Goal: Information Seeking & Learning: Learn about a topic

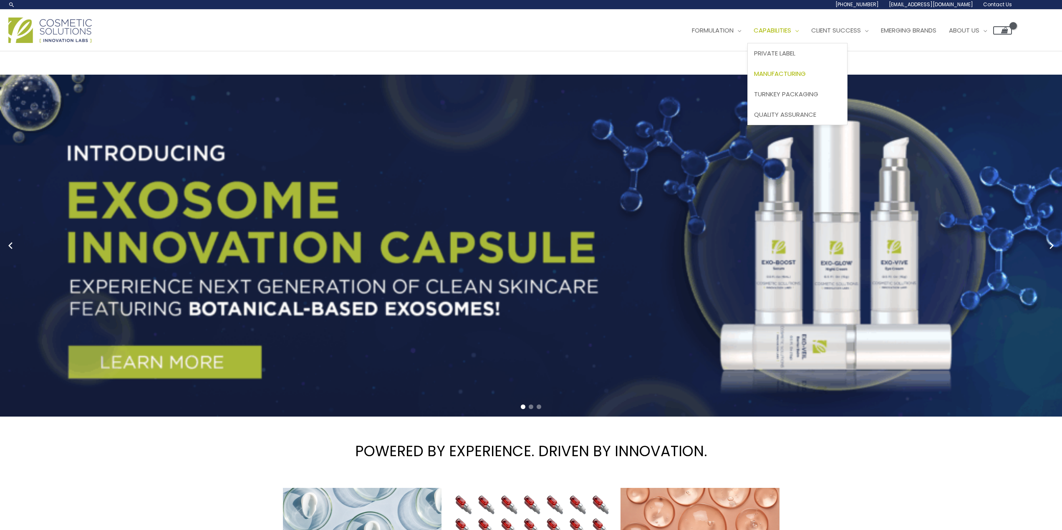
click at [787, 76] on span "Manufacturing" at bounding box center [780, 73] width 52 height 9
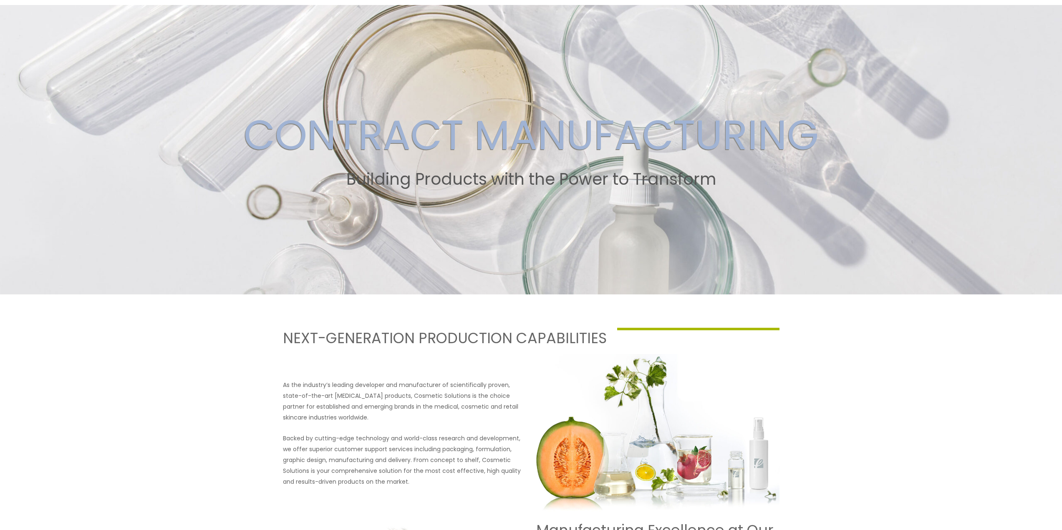
scroll to position [83, 0]
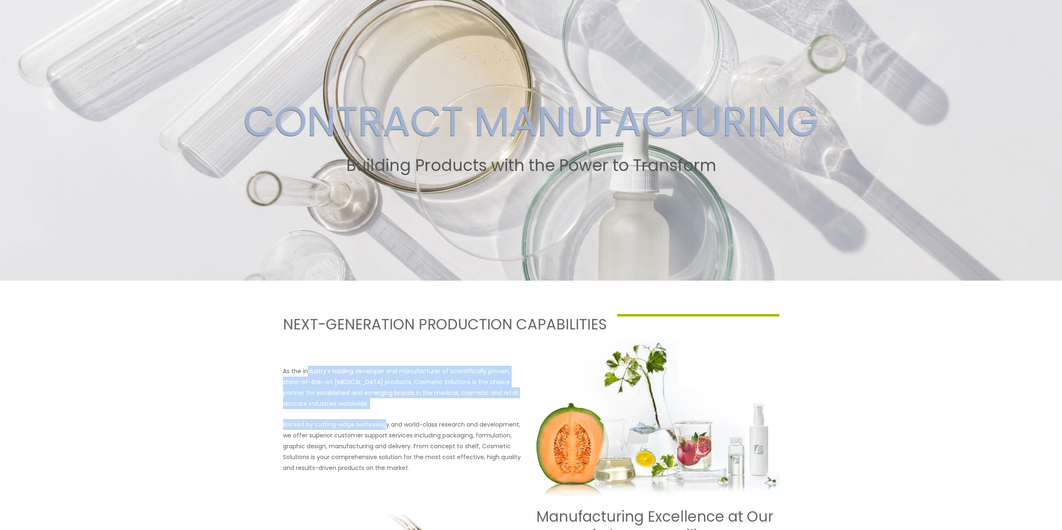
drag, startPoint x: 307, startPoint y: 374, endPoint x: 384, endPoint y: 423, distance: 90.4
click at [384, 422] on div "As the industry’s leading developer and manufacturer of scientifically proven, …" at bounding box center [404, 420] width 243 height 108
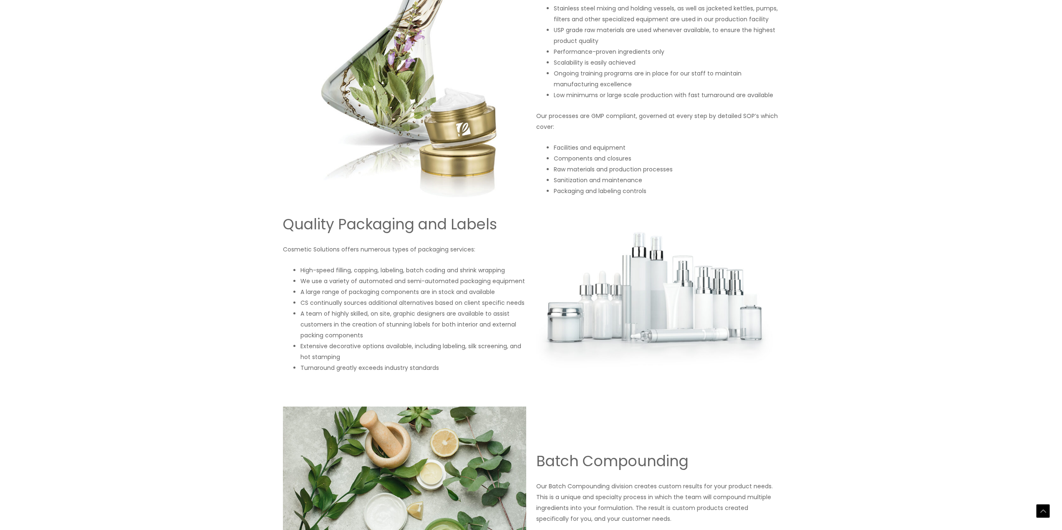
scroll to position [709, 0]
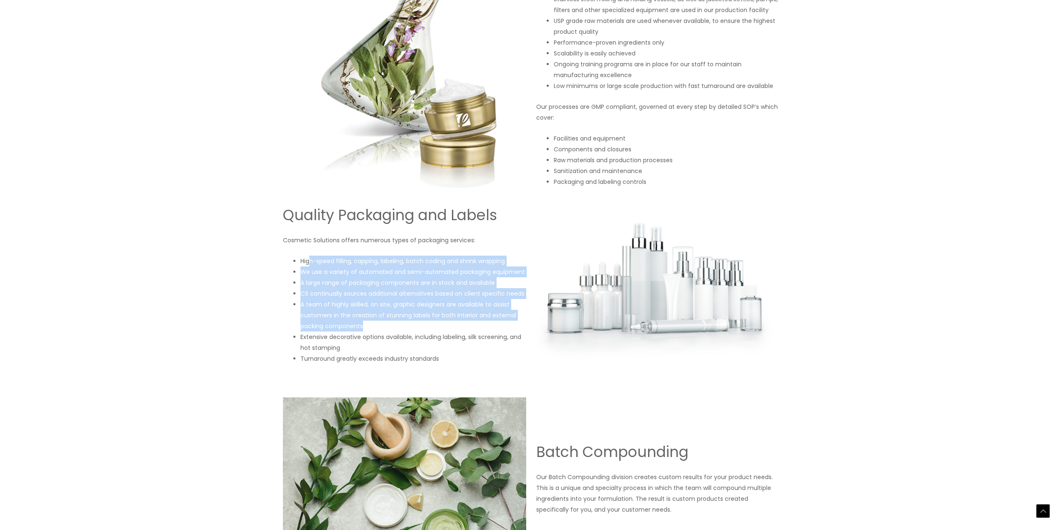
drag, startPoint x: 308, startPoint y: 258, endPoint x: 502, endPoint y: 322, distance: 204.5
click at [502, 322] on ul "High-speed filling, capping, labeling, batch coding and shrink wrapping We use …" at bounding box center [413, 310] width 226 height 108
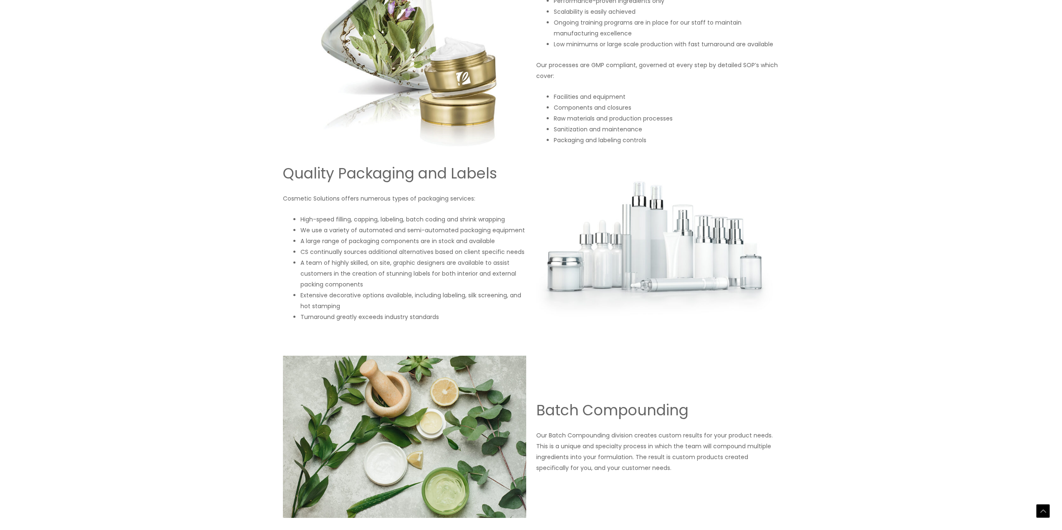
click at [361, 306] on li "Extensive decorative options available, including labeling, silk screening, and…" at bounding box center [413, 301] width 226 height 22
drag, startPoint x: 346, startPoint y: 297, endPoint x: 412, endPoint y: 310, distance: 66.7
click at [412, 310] on li "Extensive decorative options available, including labeling, silk screening, and…" at bounding box center [413, 301] width 226 height 22
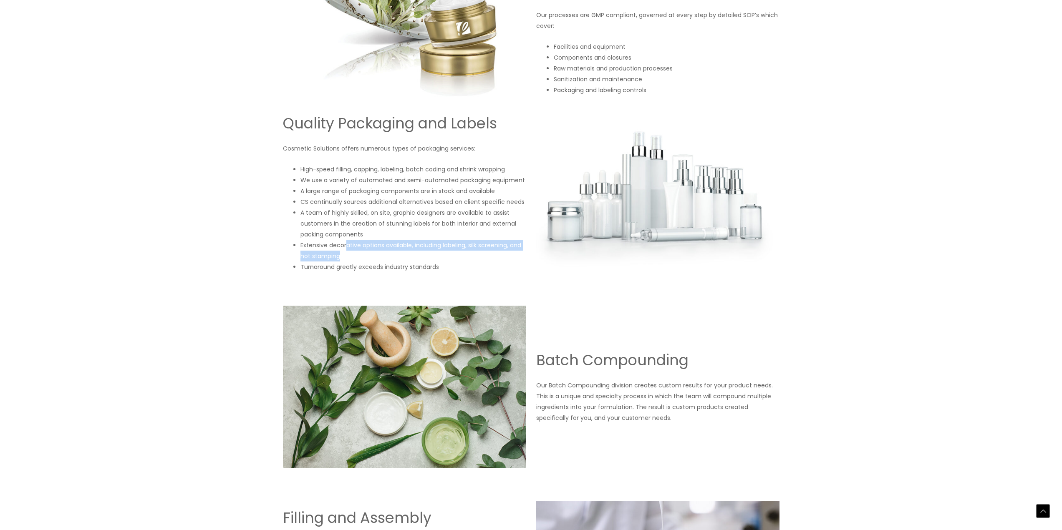
scroll to position [834, 0]
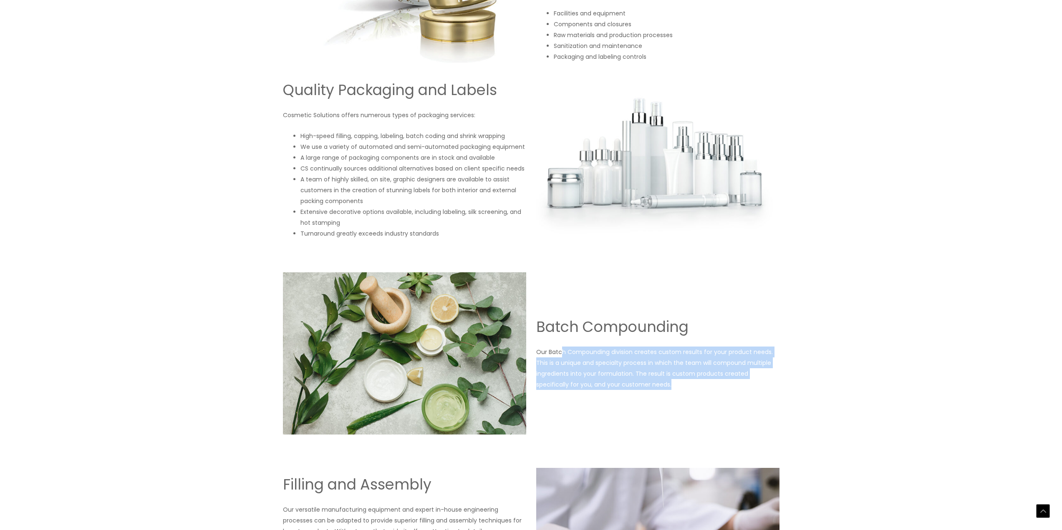
drag, startPoint x: 560, startPoint y: 349, endPoint x: 684, endPoint y: 392, distance: 131.1
click at [684, 392] on div "Batch Compounding Our Batch Compounding division creates custom results for you…" at bounding box center [531, 353] width 501 height 162
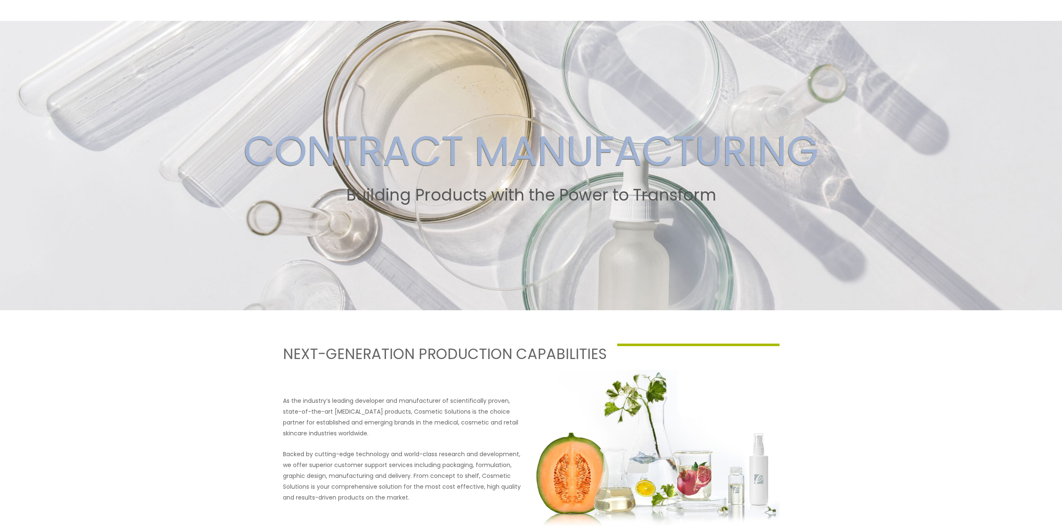
scroll to position [0, 0]
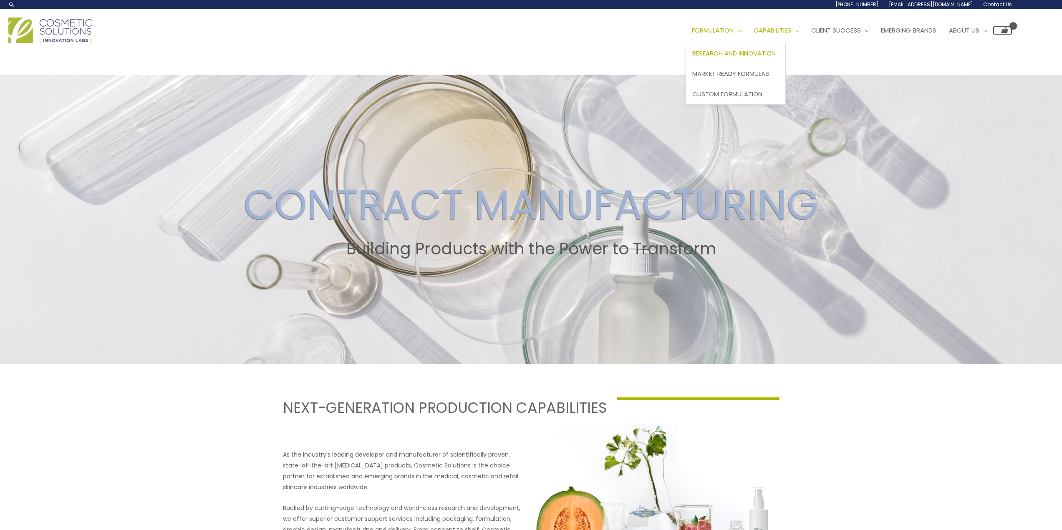
click at [749, 56] on span "Research and Innovation" at bounding box center [733, 53] width 83 height 9
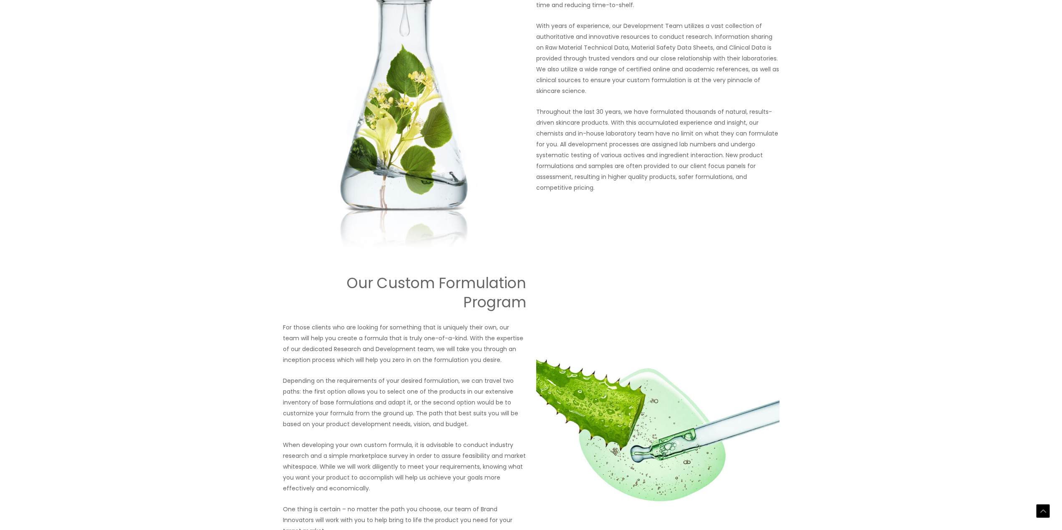
scroll to position [751, 0]
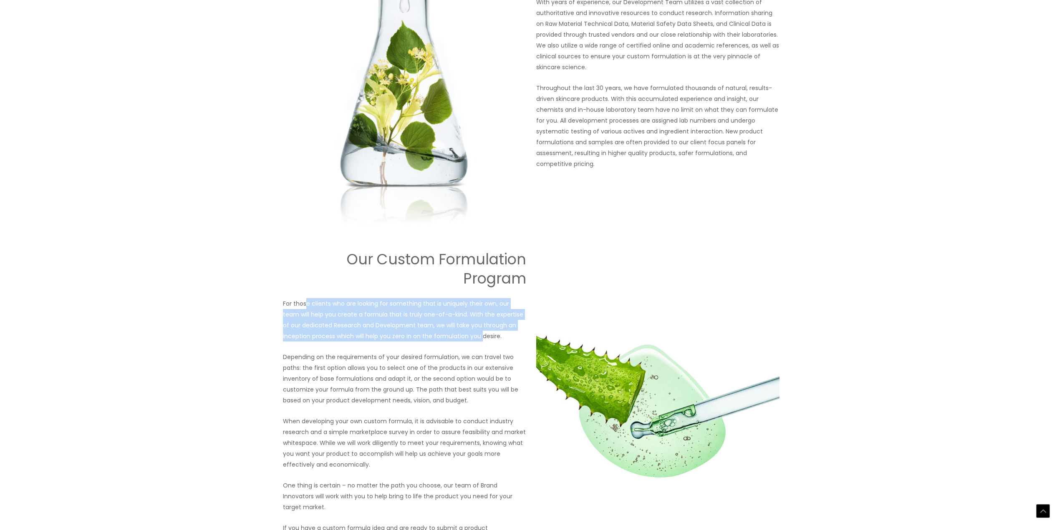
drag, startPoint x: 307, startPoint y: 307, endPoint x: 453, endPoint y: 335, distance: 149.6
click at [453, 335] on p "For those clients who are looking for something that is uniquely their own, our…" at bounding box center [404, 319] width 243 height 43
click at [313, 316] on p "For those clients who are looking for something that is uniquely their own, our…" at bounding box center [404, 319] width 243 height 43
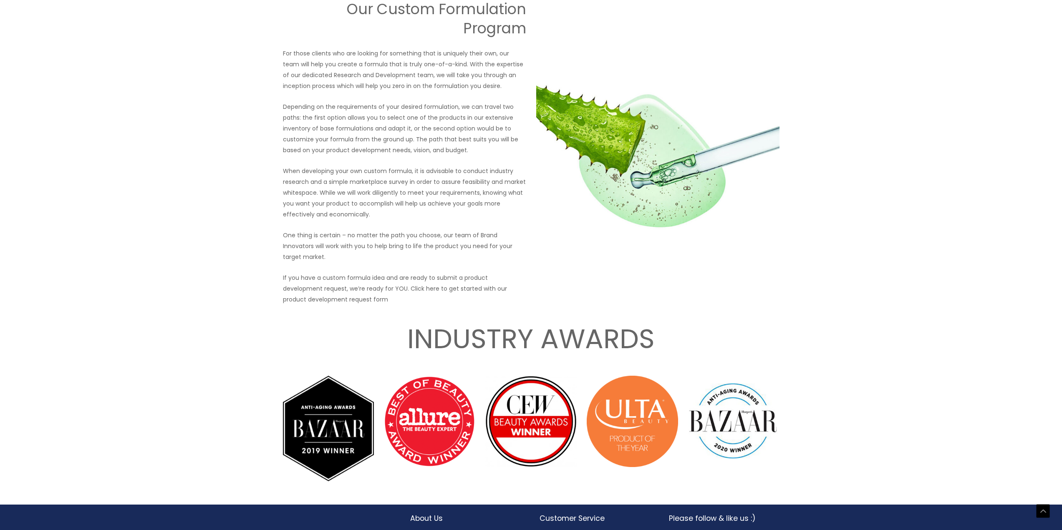
scroll to position [1041, 0]
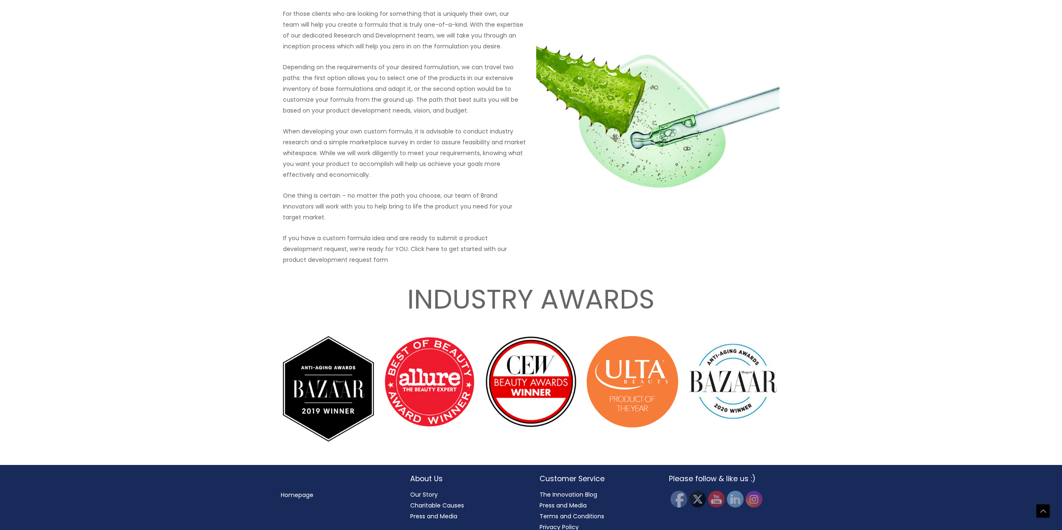
click at [445, 371] on img at bounding box center [429, 381] width 91 height 91
click at [341, 370] on img at bounding box center [328, 389] width 91 height 106
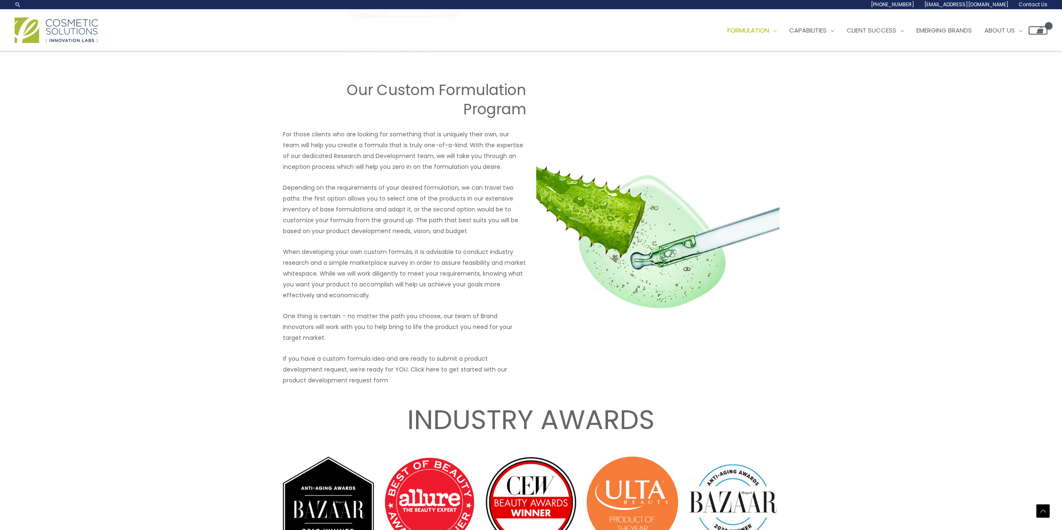
scroll to position [916, 0]
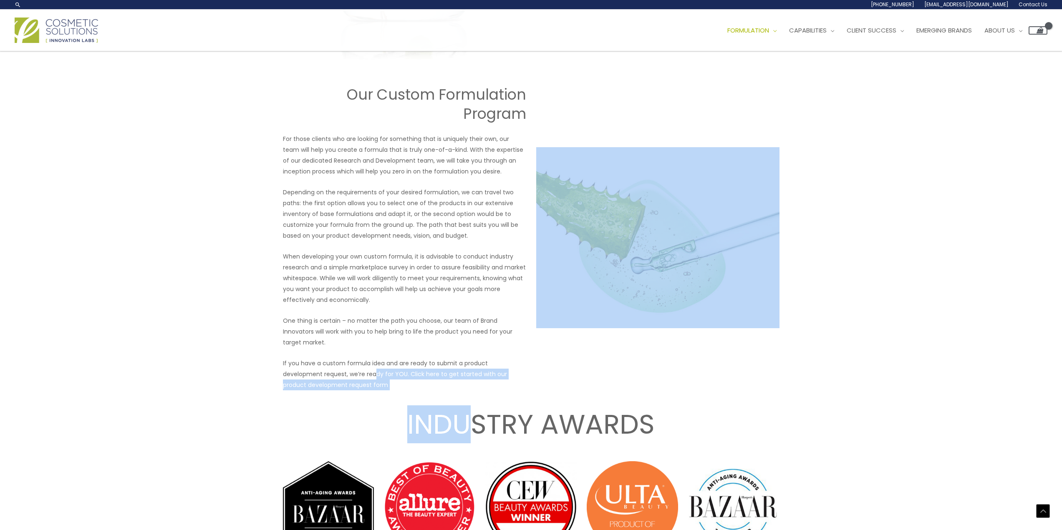
drag, startPoint x: 375, startPoint y: 364, endPoint x: 462, endPoint y: 383, distance: 88.8
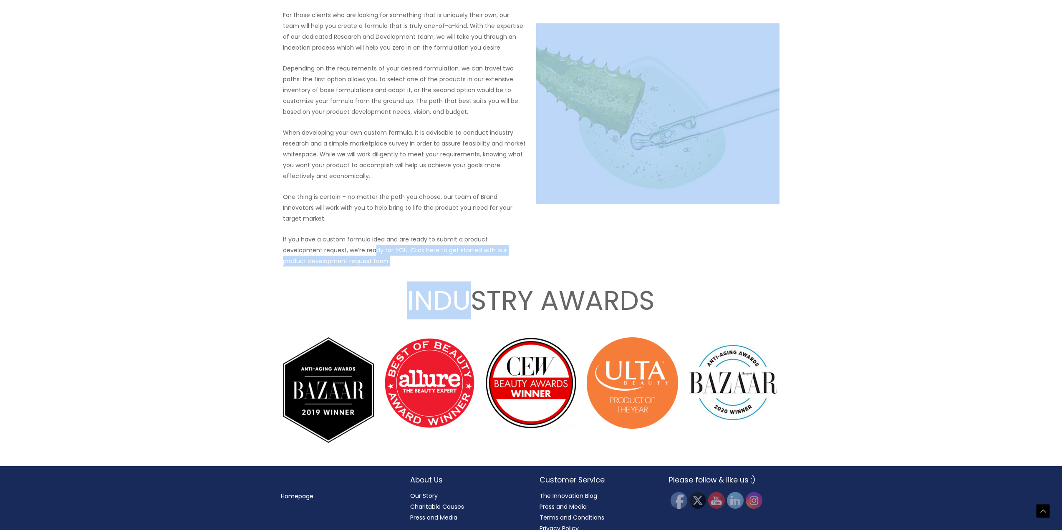
scroll to position [1041, 0]
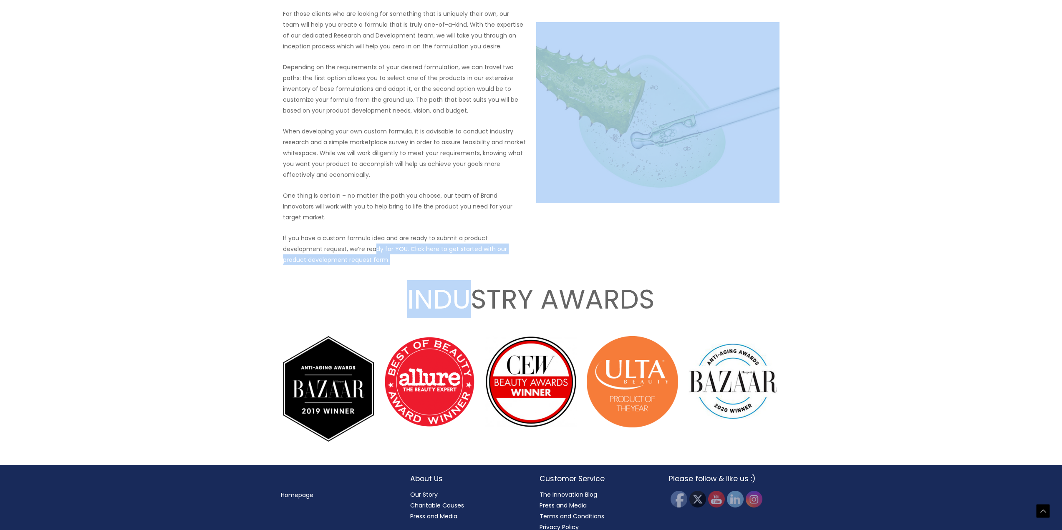
click at [325, 399] on img at bounding box center [328, 389] width 91 height 106
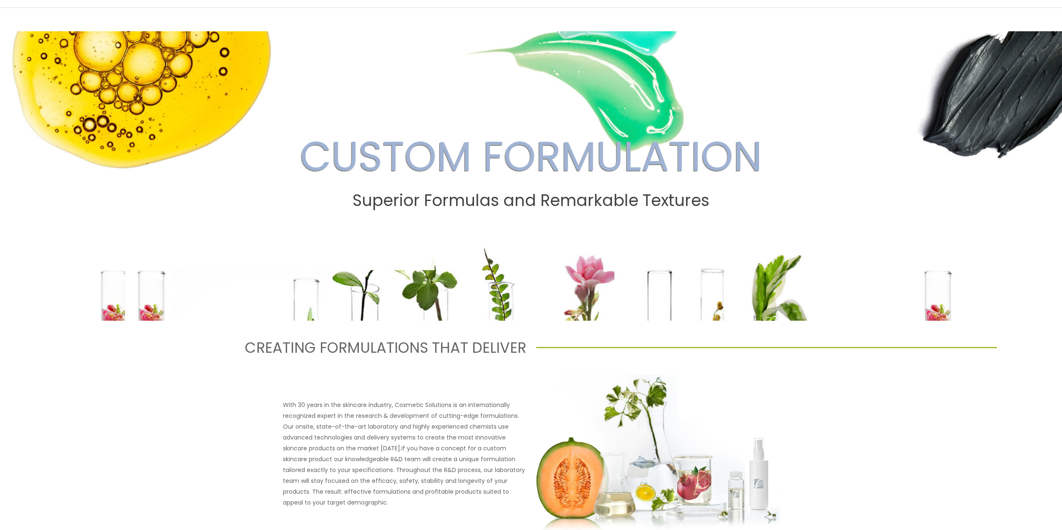
scroll to position [0, 0]
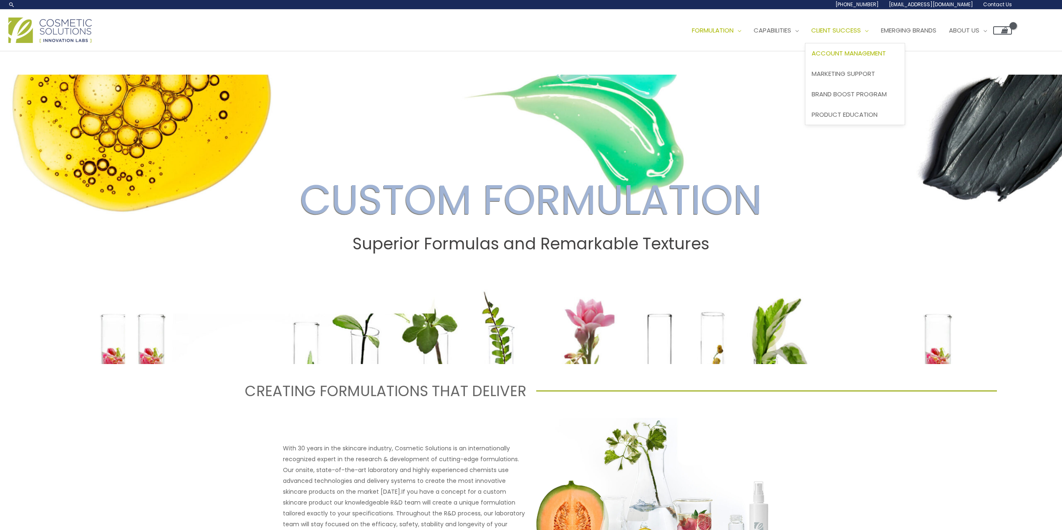
click at [865, 53] on span "Account Management" at bounding box center [848, 53] width 74 height 9
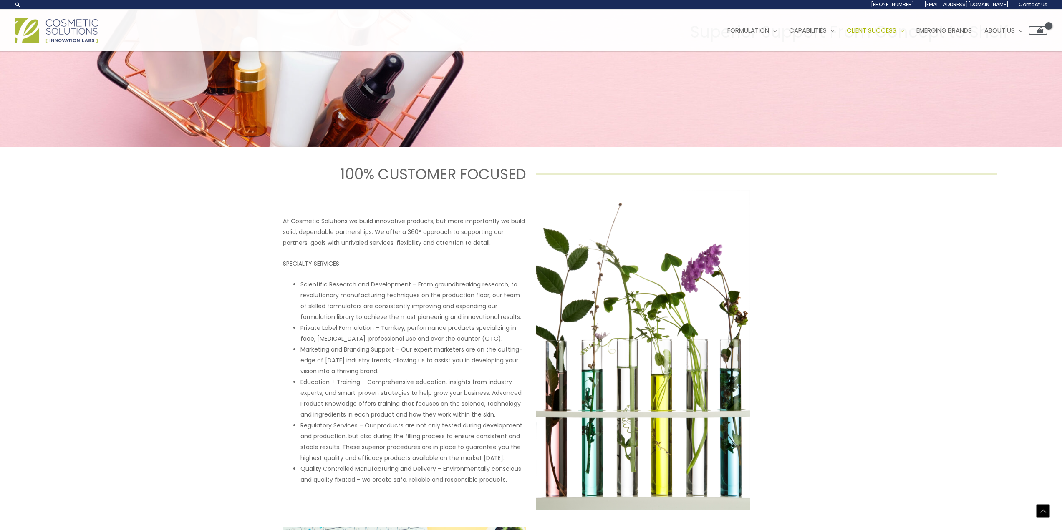
scroll to position [118, 0]
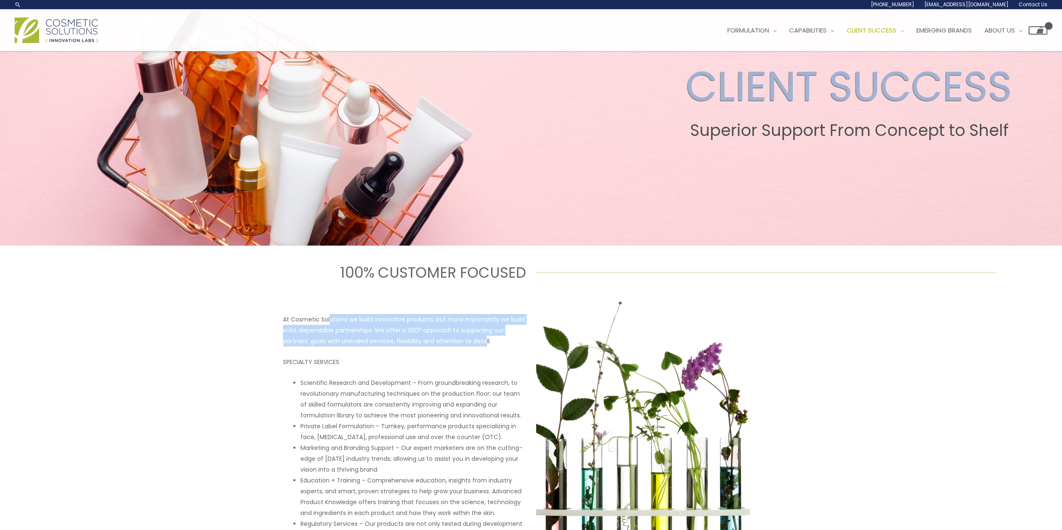
drag, startPoint x: 328, startPoint y: 318, endPoint x: 486, endPoint y: 346, distance: 160.1
click at [486, 346] on p "At Cosmetic Solutions we build innovative products, but more importantly we bui…" at bounding box center [404, 330] width 243 height 33
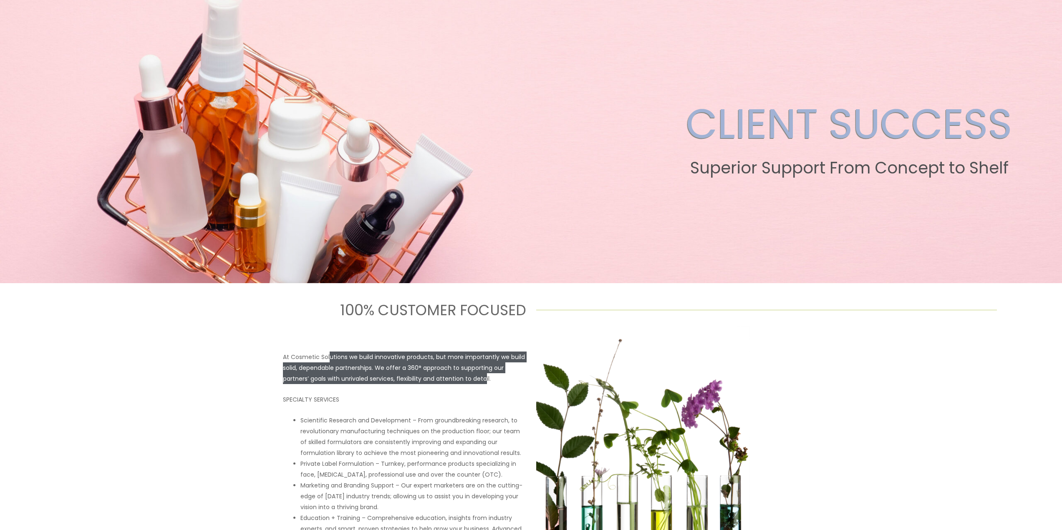
scroll to position [0, 0]
